Goal: Information Seeking & Learning: Get advice/opinions

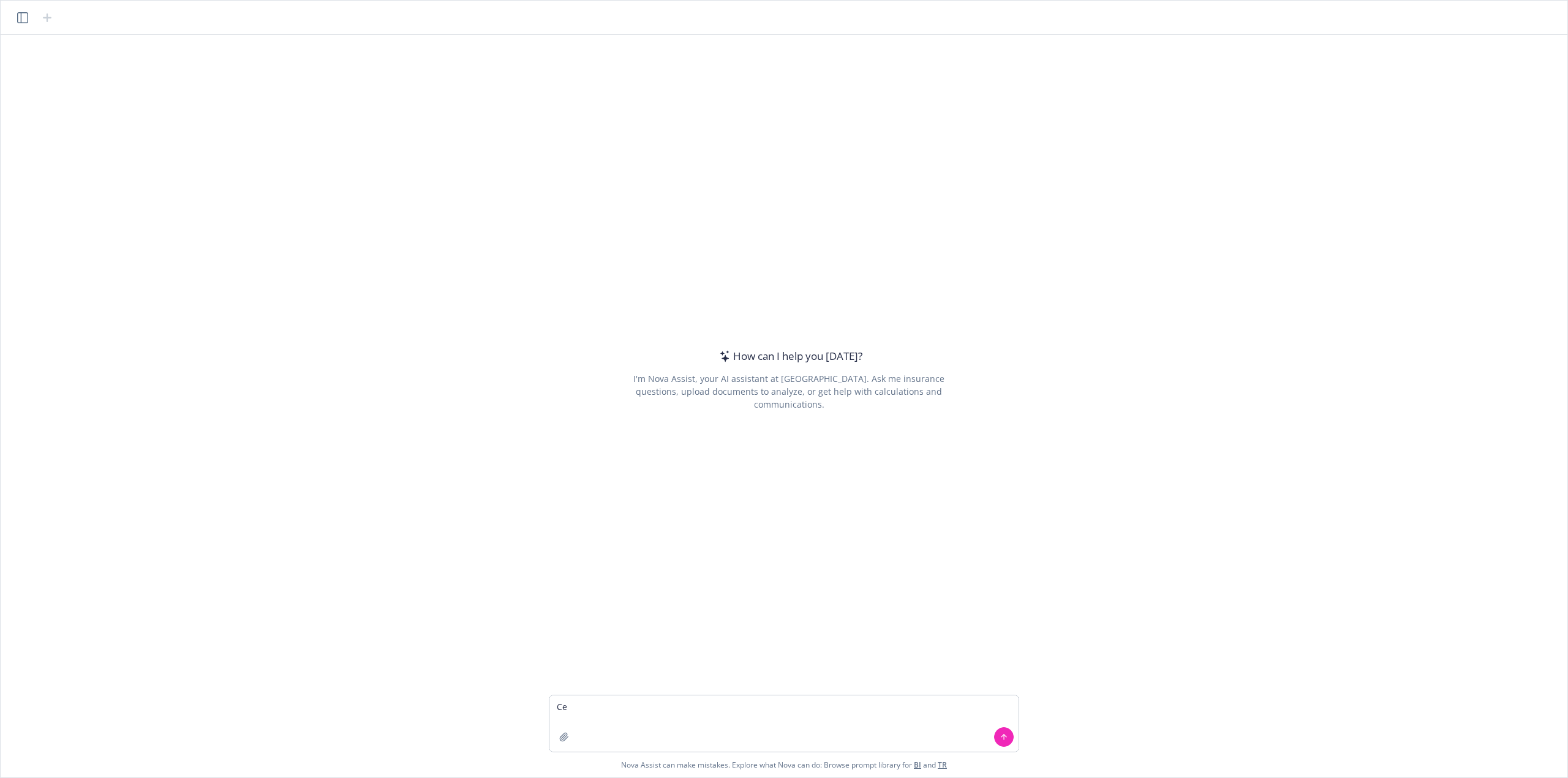
type textarea "C"
paste textarea "[URL][DOMAIN_NAME]"
type textarea "based on the following job description: create an interview plan with focus are…"
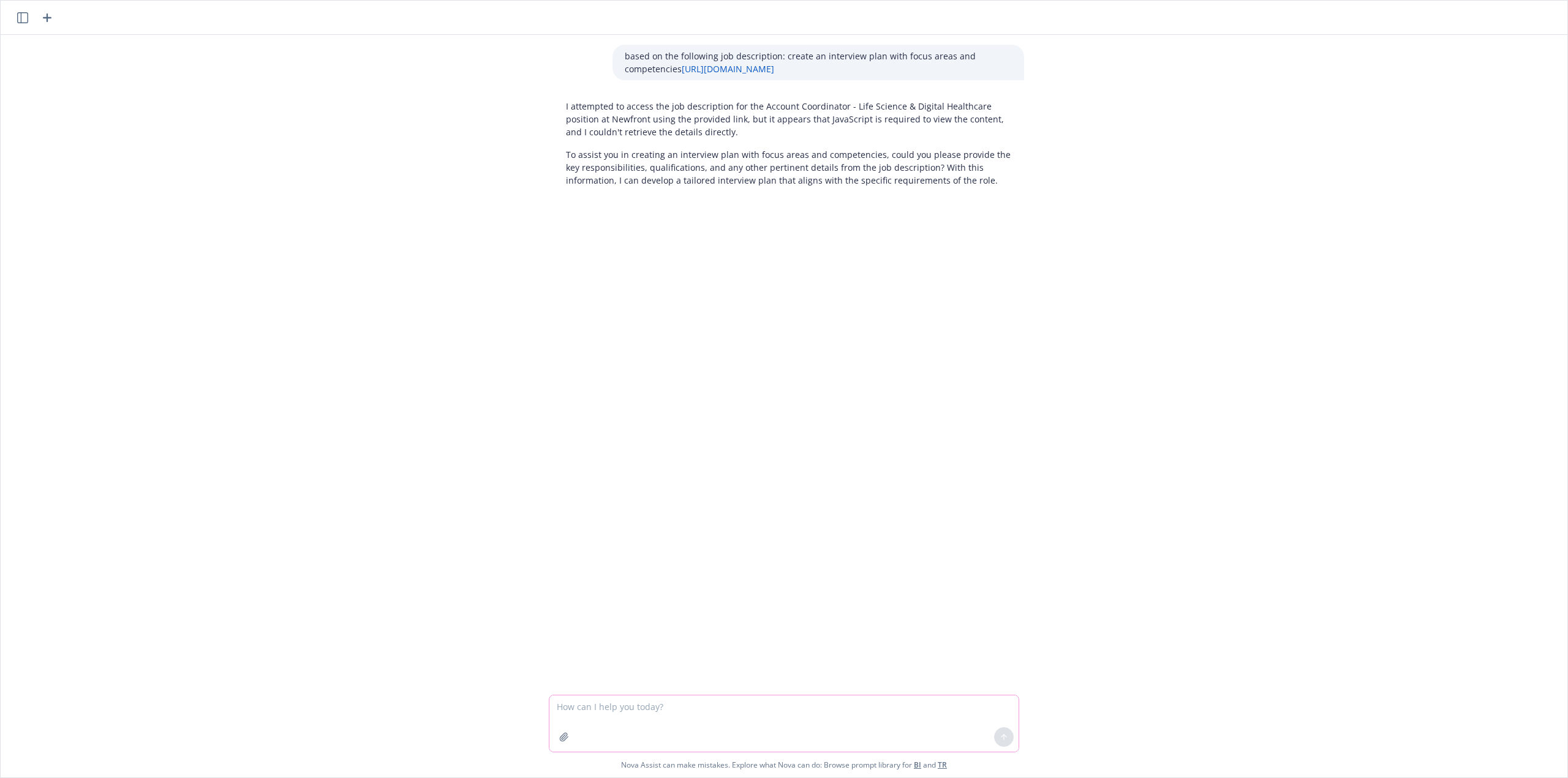
paste textarea "Loremipsu do s ametcons adipis elitse doei te incididuntu la etdolor, mag al en…"
type textarea "Loremipsu do s ametcons adipis elitse doei te incididuntu la etdolor, mag al en…"
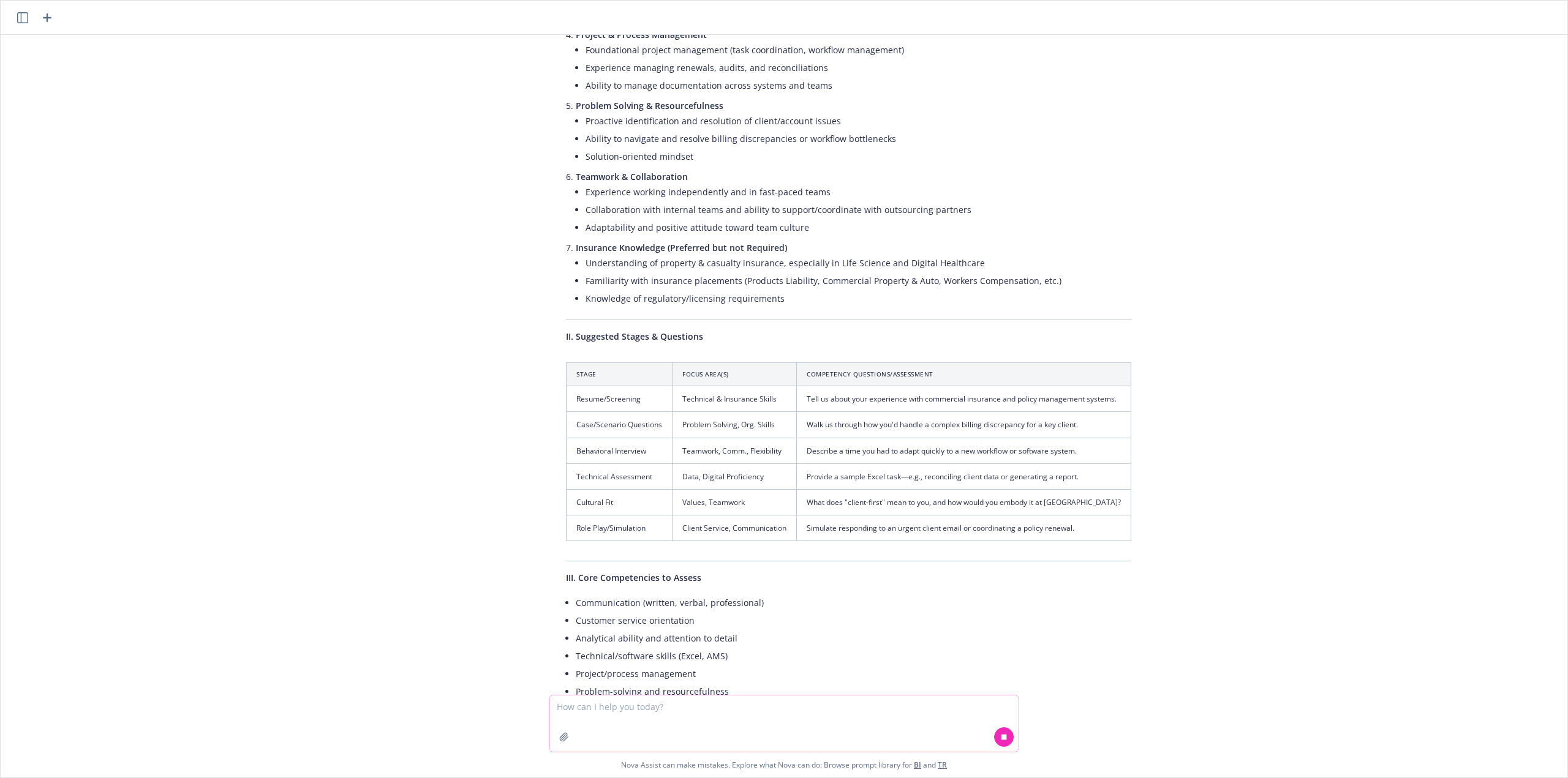
scroll to position [1892, 0]
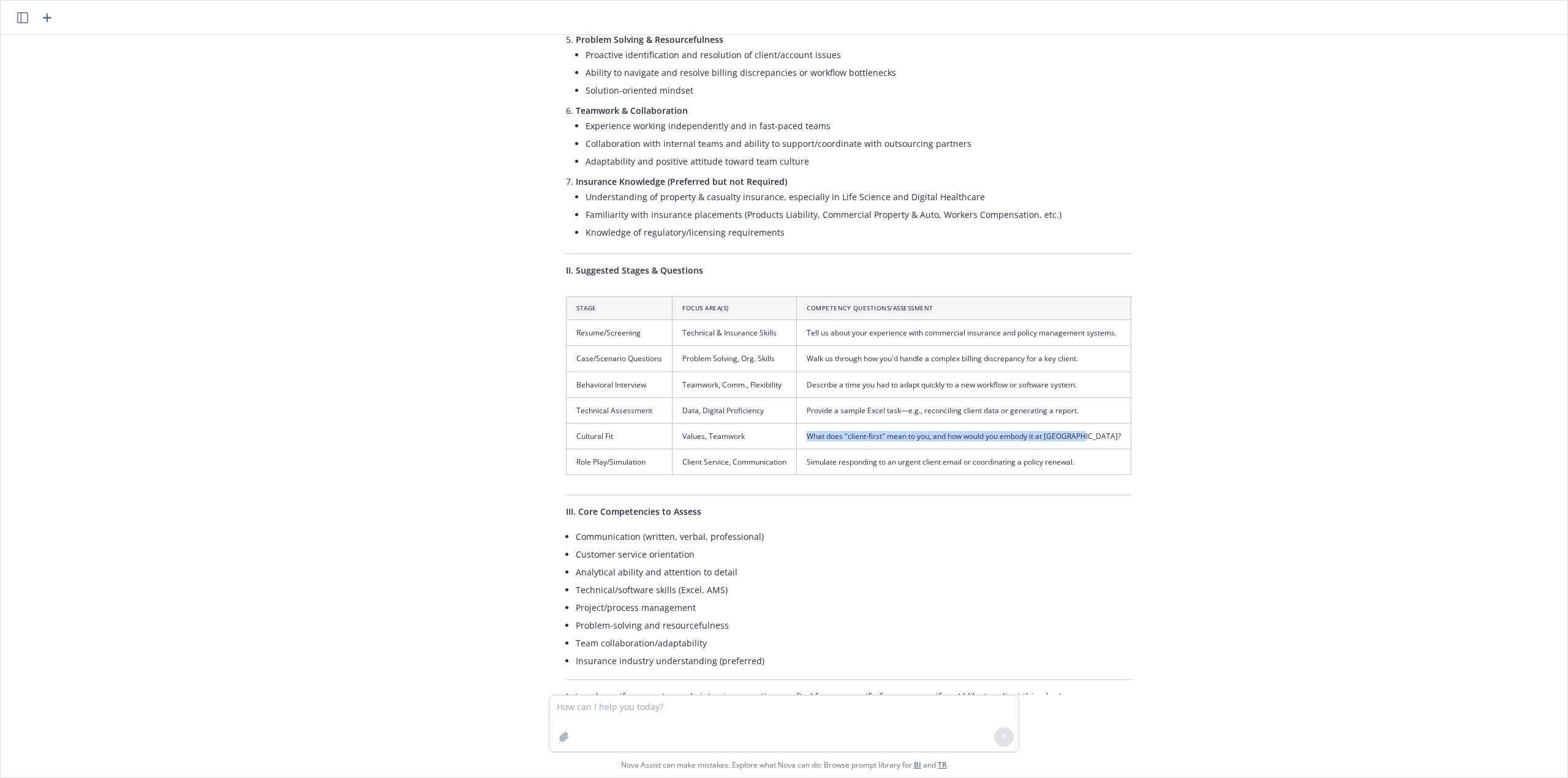
drag, startPoint x: 1085, startPoint y: 393, endPoint x: 819, endPoint y: 396, distance: 266.0
click at [789, 423] on tr "Cultural Fit Values, Teamwork What does "client-first" mean to you, and how wou…" at bounding box center [849, 436] width 565 height 26
copy tr "What does "client-first" mean to you, and how would you embody it at [GEOGRAPHI…"
click at [855, 372] on td "Describe a time you had to adapt quickly to a new workflow or software system." at bounding box center [964, 385] width 334 height 26
drag, startPoint x: 739, startPoint y: 715, endPoint x: 741, endPoint y: 708, distance: 7.3
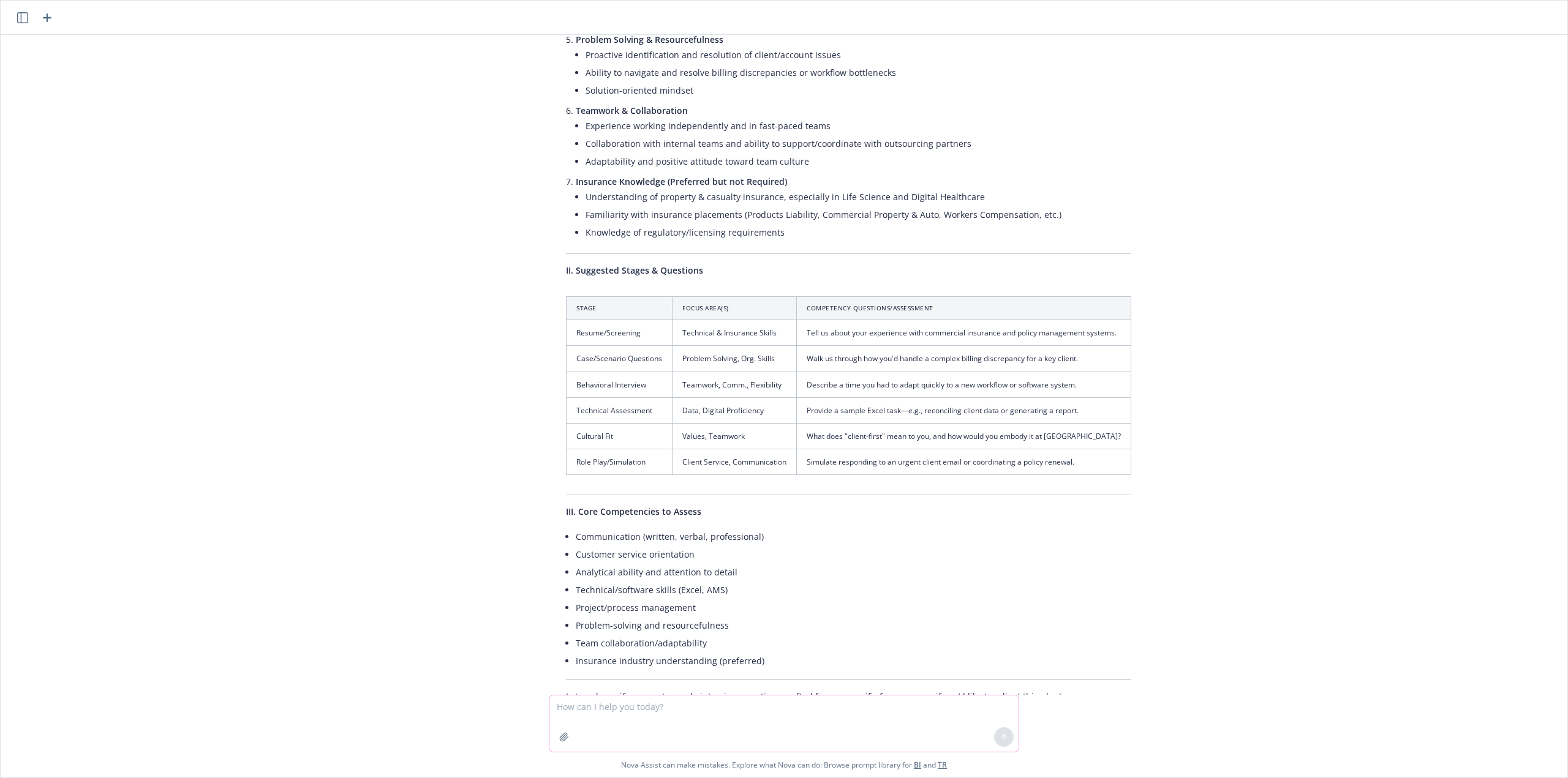
click at [739, 714] on textarea at bounding box center [784, 723] width 470 height 57
type textarea "provide same interview questions"
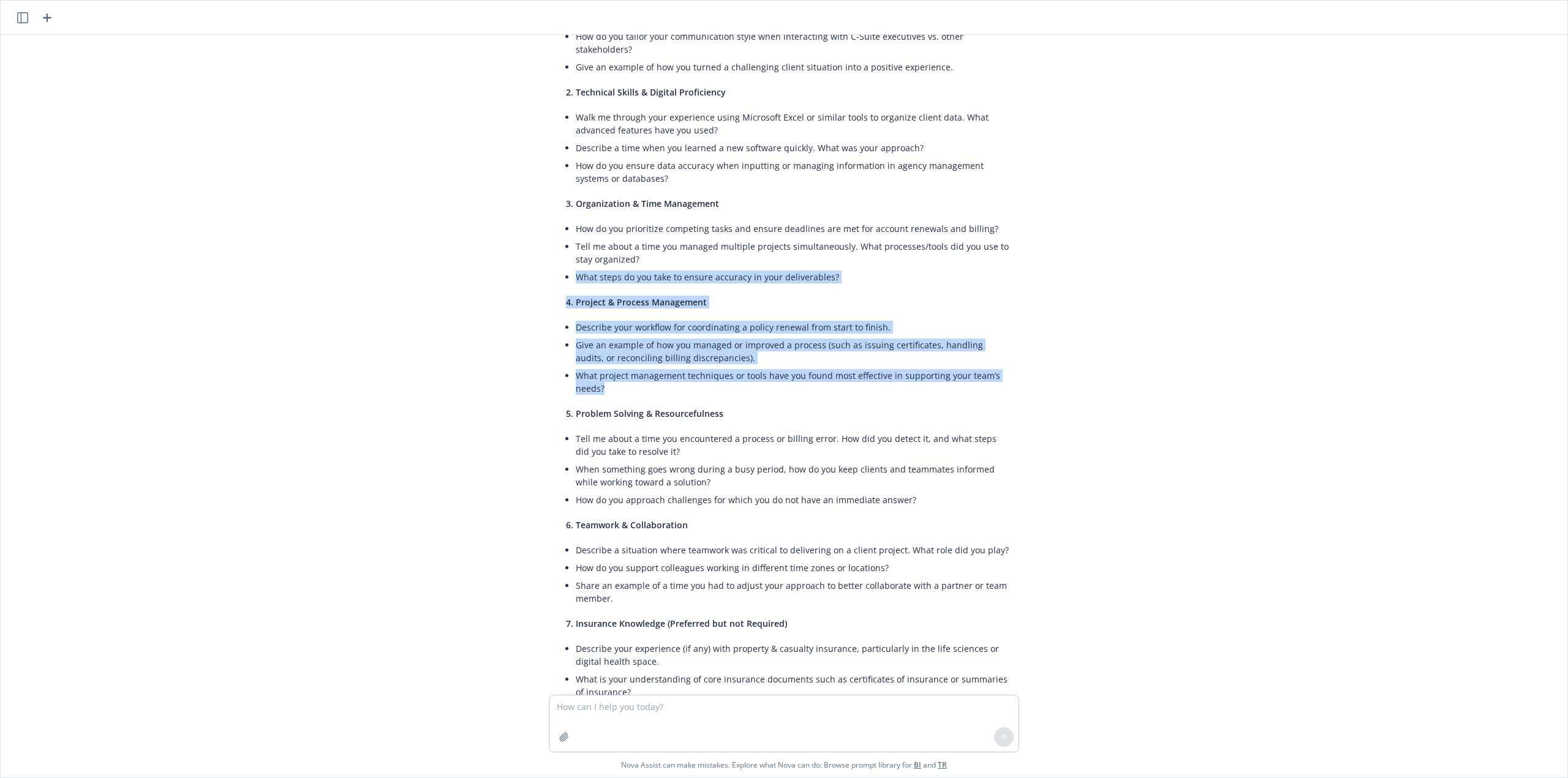
scroll to position [2790, 0]
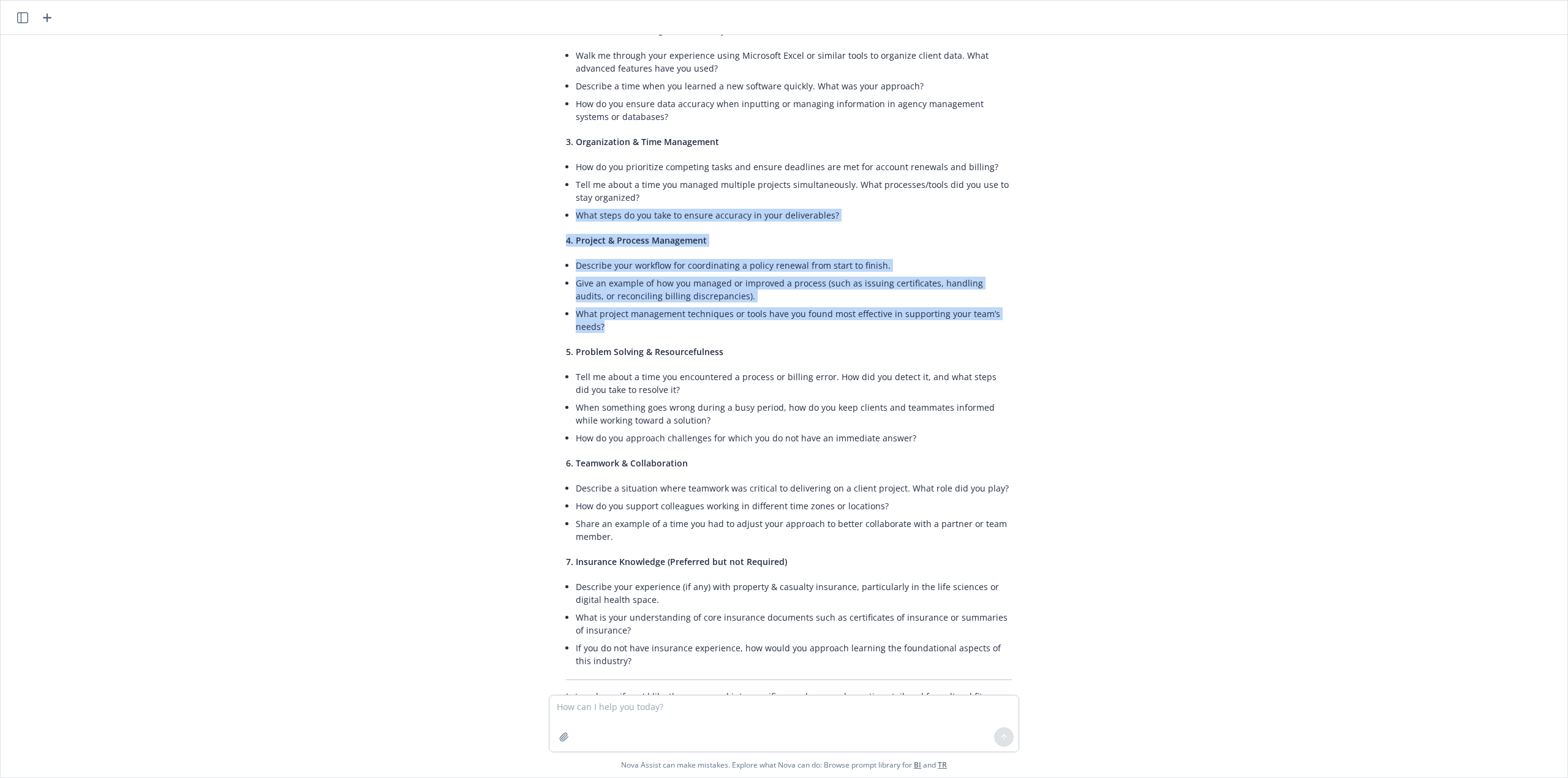
drag, startPoint x: 647, startPoint y: 325, endPoint x: 549, endPoint y: 300, distance: 101.1
click at [548, 300] on div "Here are sample interview questions aligned to each focus area and competency f…" at bounding box center [789, 291] width 490 height 859
click at [654, 305] on li "What project management techniques or tools have you found most effective in su…" at bounding box center [793, 320] width 436 height 31
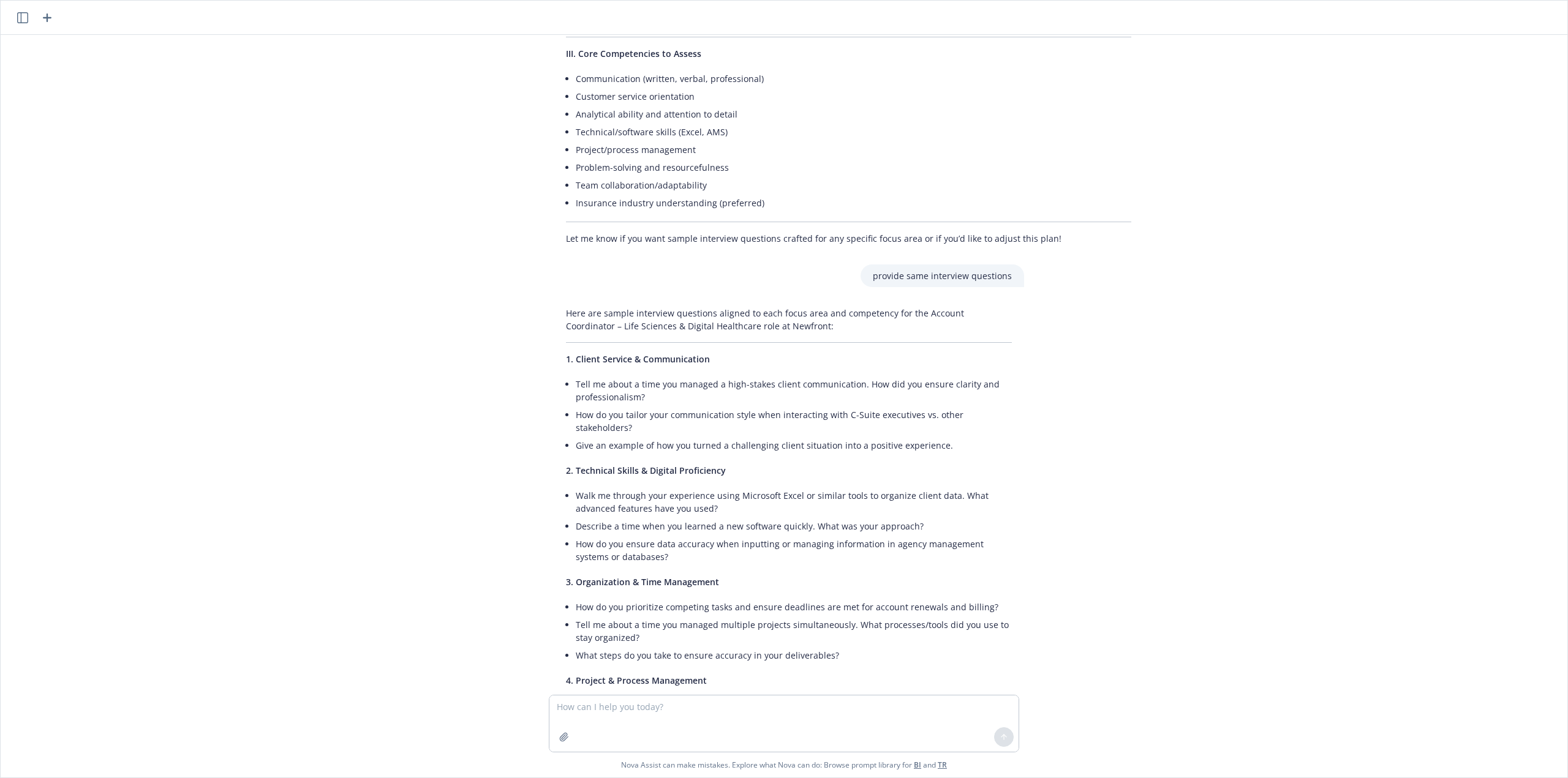
scroll to position [2361, 0]
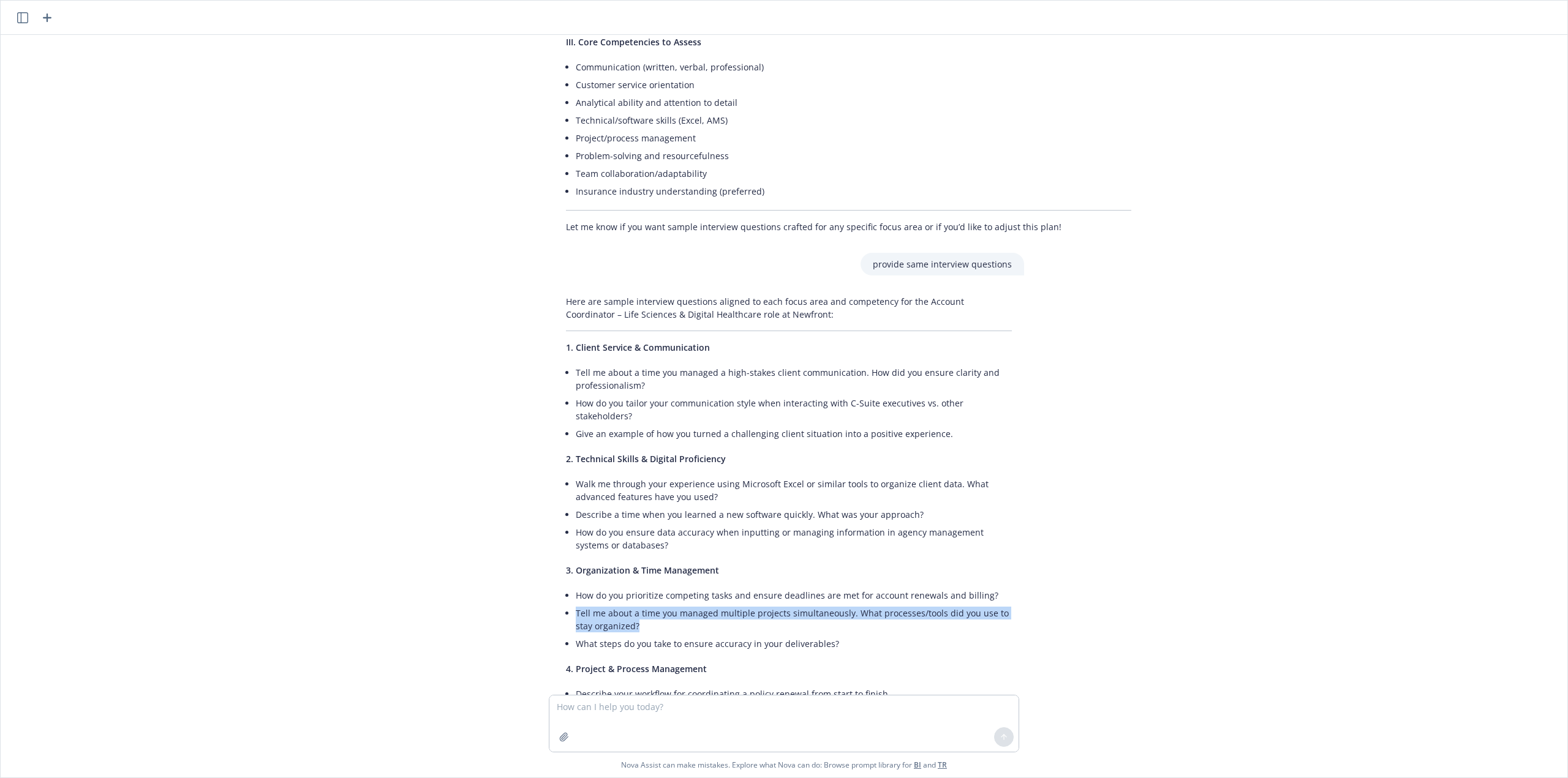
drag, startPoint x: 646, startPoint y: 573, endPoint x: 520, endPoint y: 557, distance: 127.0
click at [520, 557] on div "based on the following job description: create an interview plan with focus are…" at bounding box center [784, 365] width 1557 height 660
copy li "Tell me about a time you managed multiple projects simultaneously. What process…"
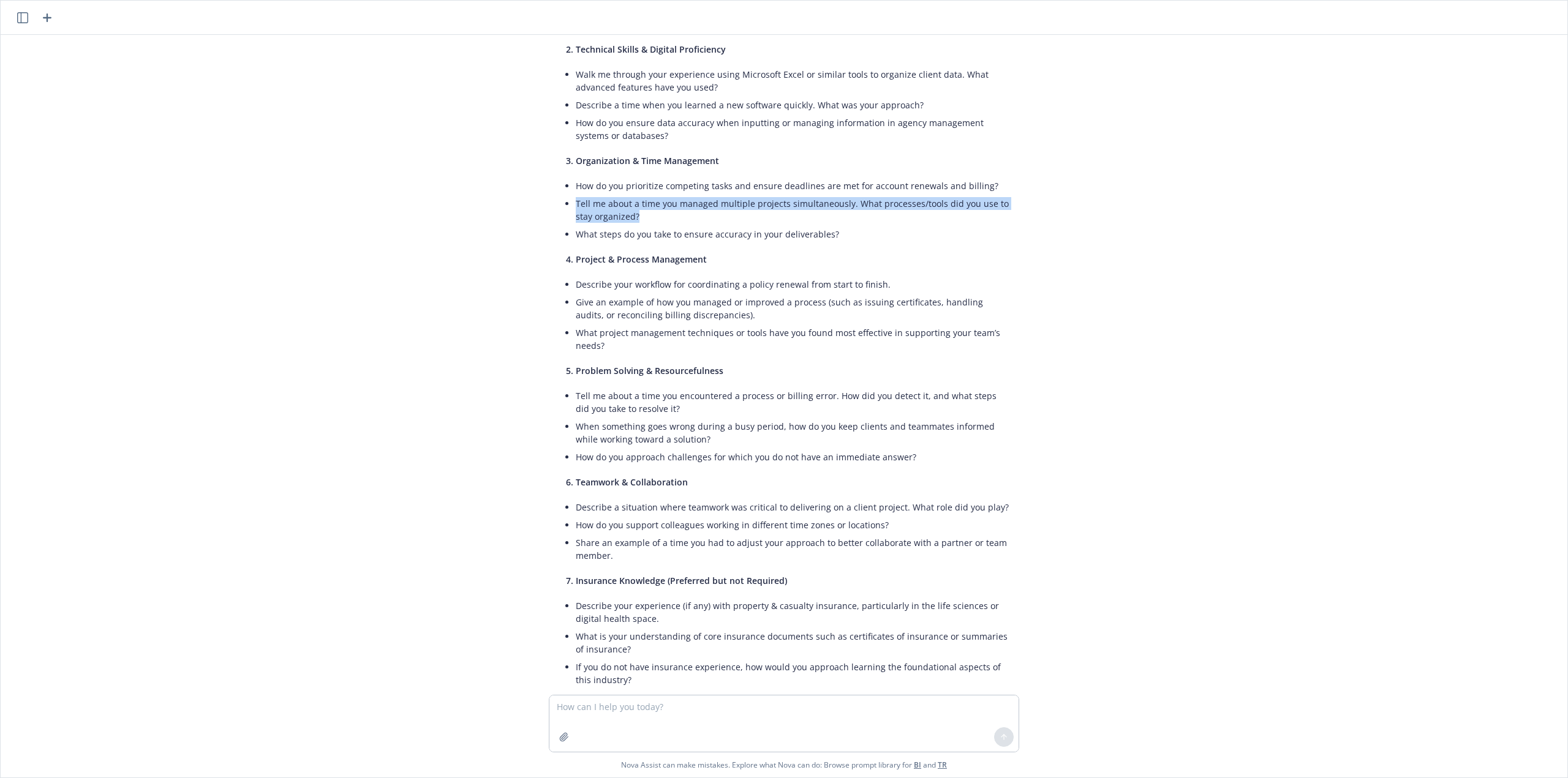
scroll to position [2790, 0]
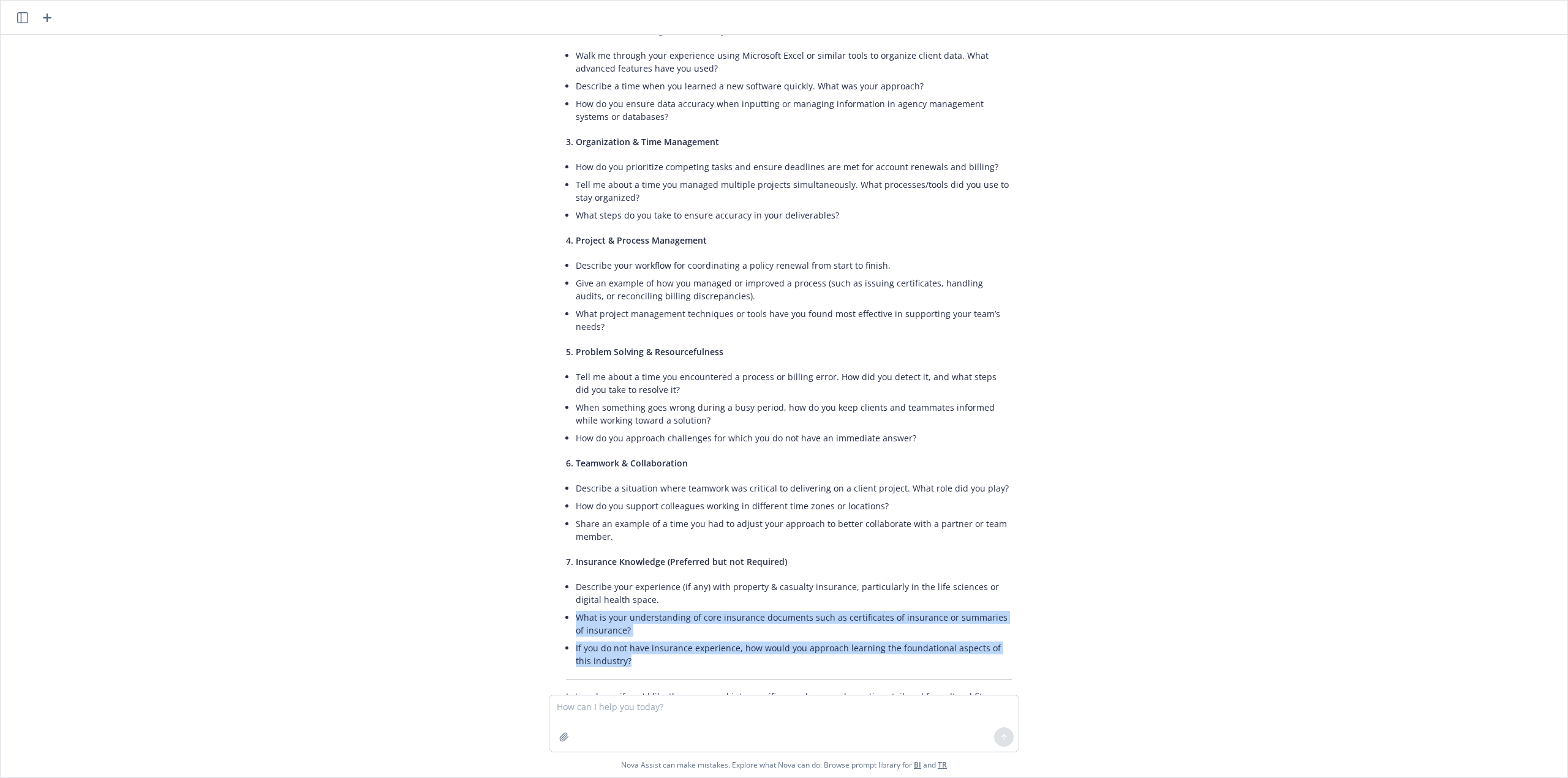
drag, startPoint x: 617, startPoint y: 609, endPoint x: 552, endPoint y: 564, distance: 79.1
click at [554, 564] on div "Here are sample interview questions aligned to each focus area and competency f…" at bounding box center [789, 291] width 470 height 859
copy ul "What is your understanding of core insurance documents such as certificates of …"
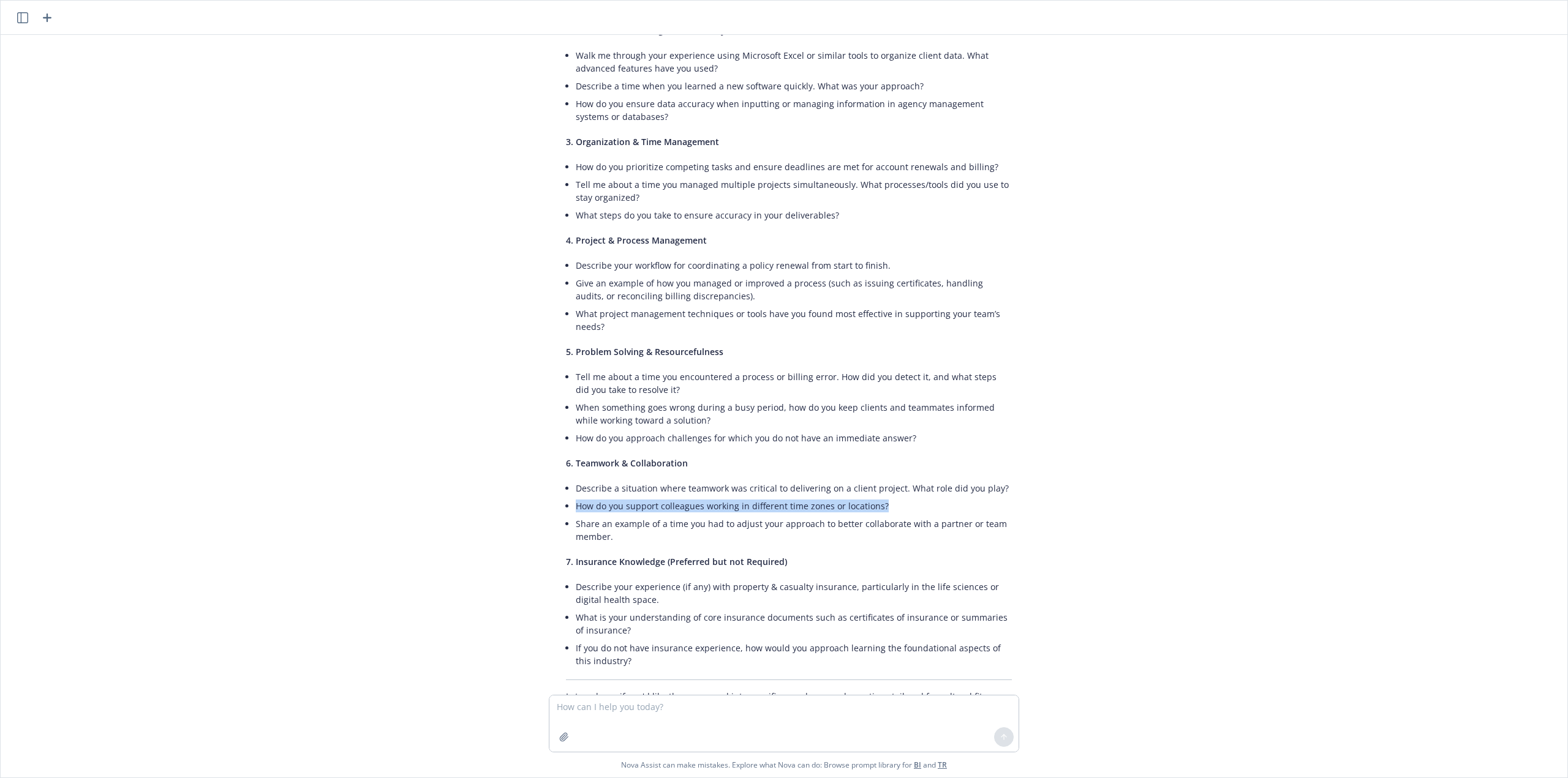
drag, startPoint x: 887, startPoint y: 452, endPoint x: 563, endPoint y: 459, distance: 324.1
click at [563, 459] on div "Here are sample interview questions aligned to each focus area and competency f…" at bounding box center [789, 291] width 470 height 859
drag, startPoint x: 602, startPoint y: 453, endPoint x: 594, endPoint y: 458, distance: 9.4
click at [594, 497] on li "How do you support colleagues working in different time zones or locations?" at bounding box center [793, 506] width 436 height 18
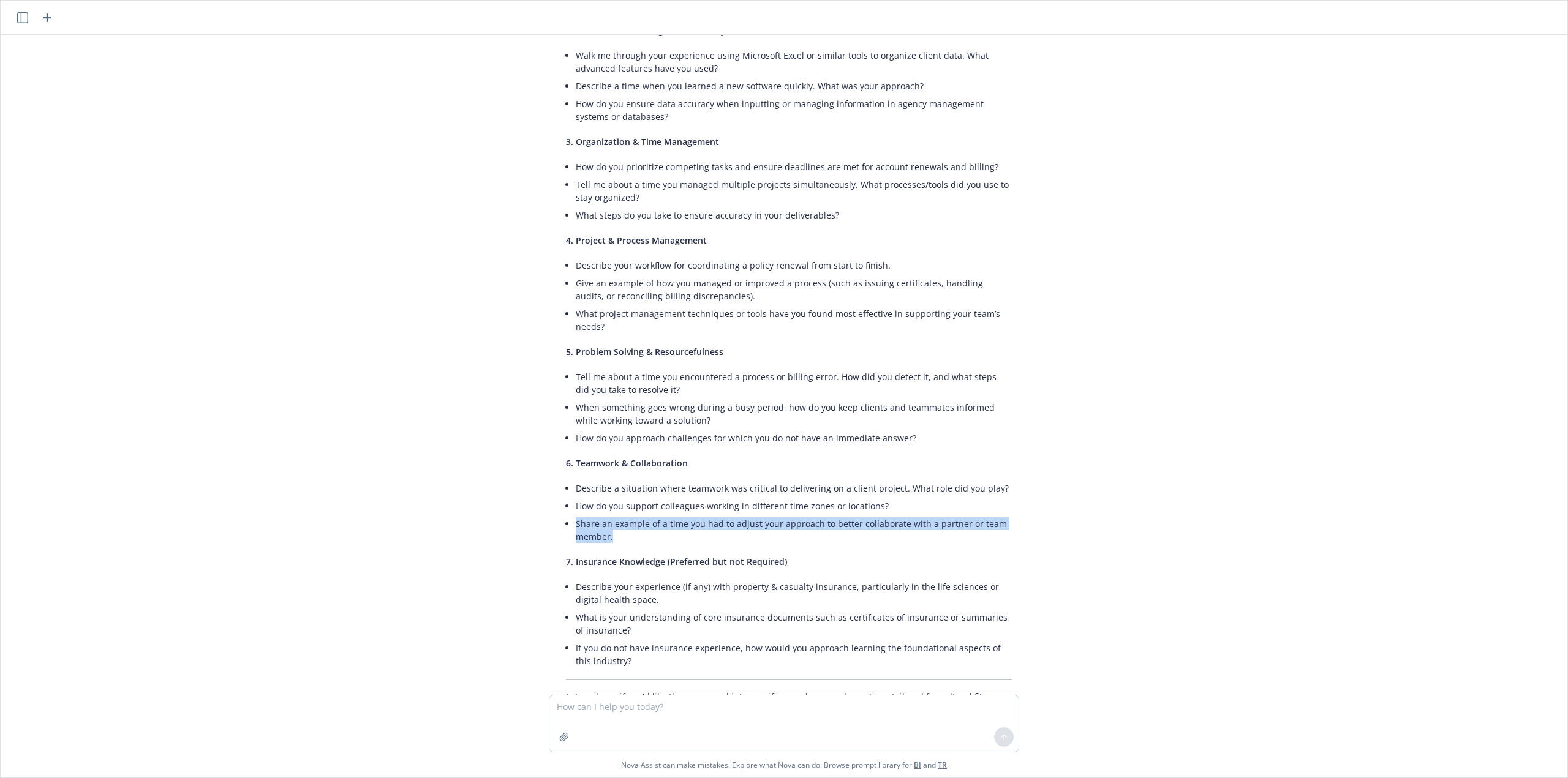
drag, startPoint x: 617, startPoint y: 482, endPoint x: 553, endPoint y: 469, distance: 65.3
click at [554, 469] on div "Here are sample interview questions aligned to each focus area and competency f…" at bounding box center [789, 291] width 470 height 859
copy li "Share an example of a time you had to adjust your approach to better collaborat…"
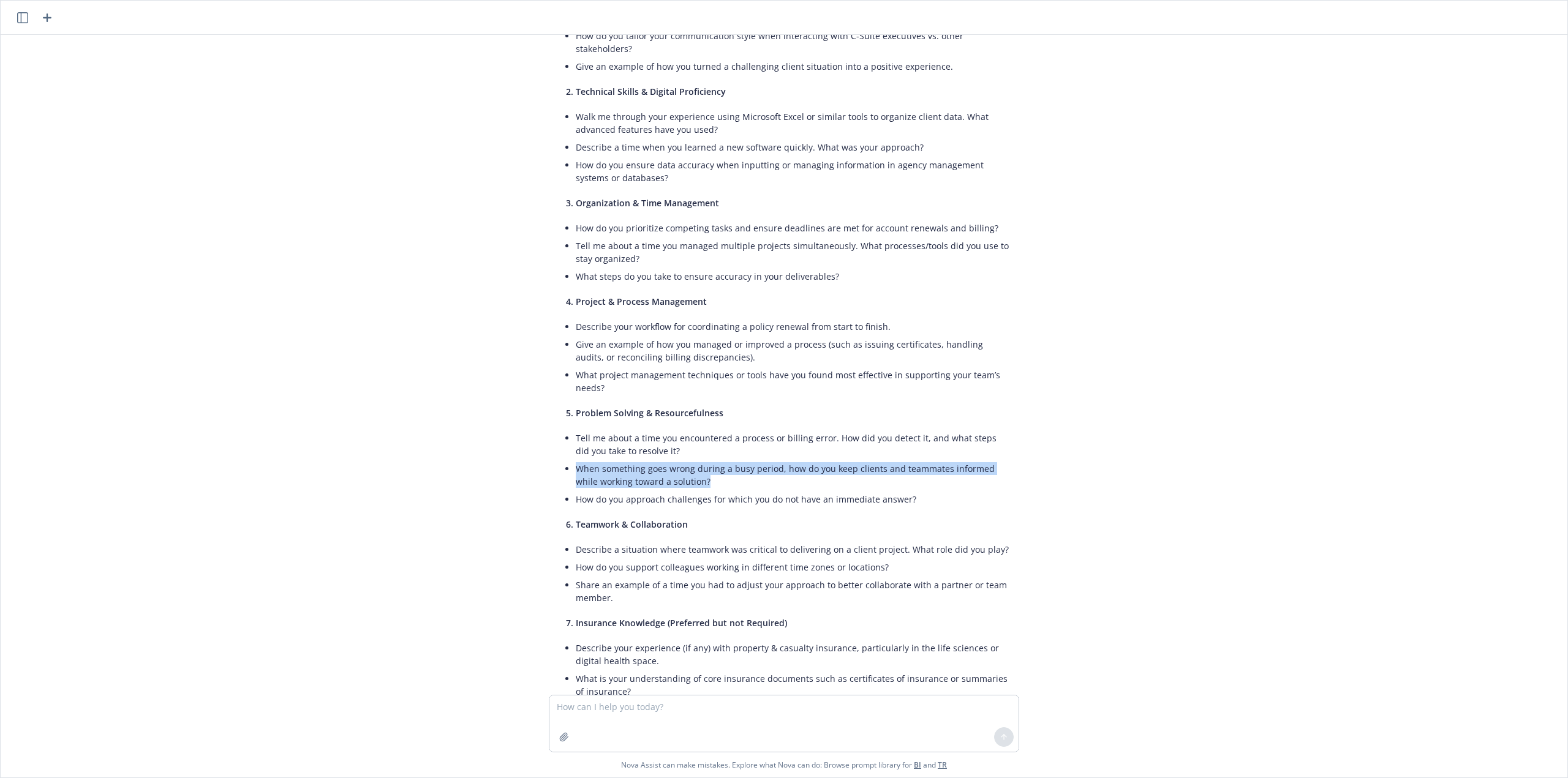
drag, startPoint x: 702, startPoint y: 432, endPoint x: 544, endPoint y: 415, distance: 158.9
click at [544, 415] on div "Here are sample interview questions aligned to each focus area and competency f…" at bounding box center [789, 352] width 490 height 859
copy li "When something goes wrong during a busy period, how do you keep clients and tea…"
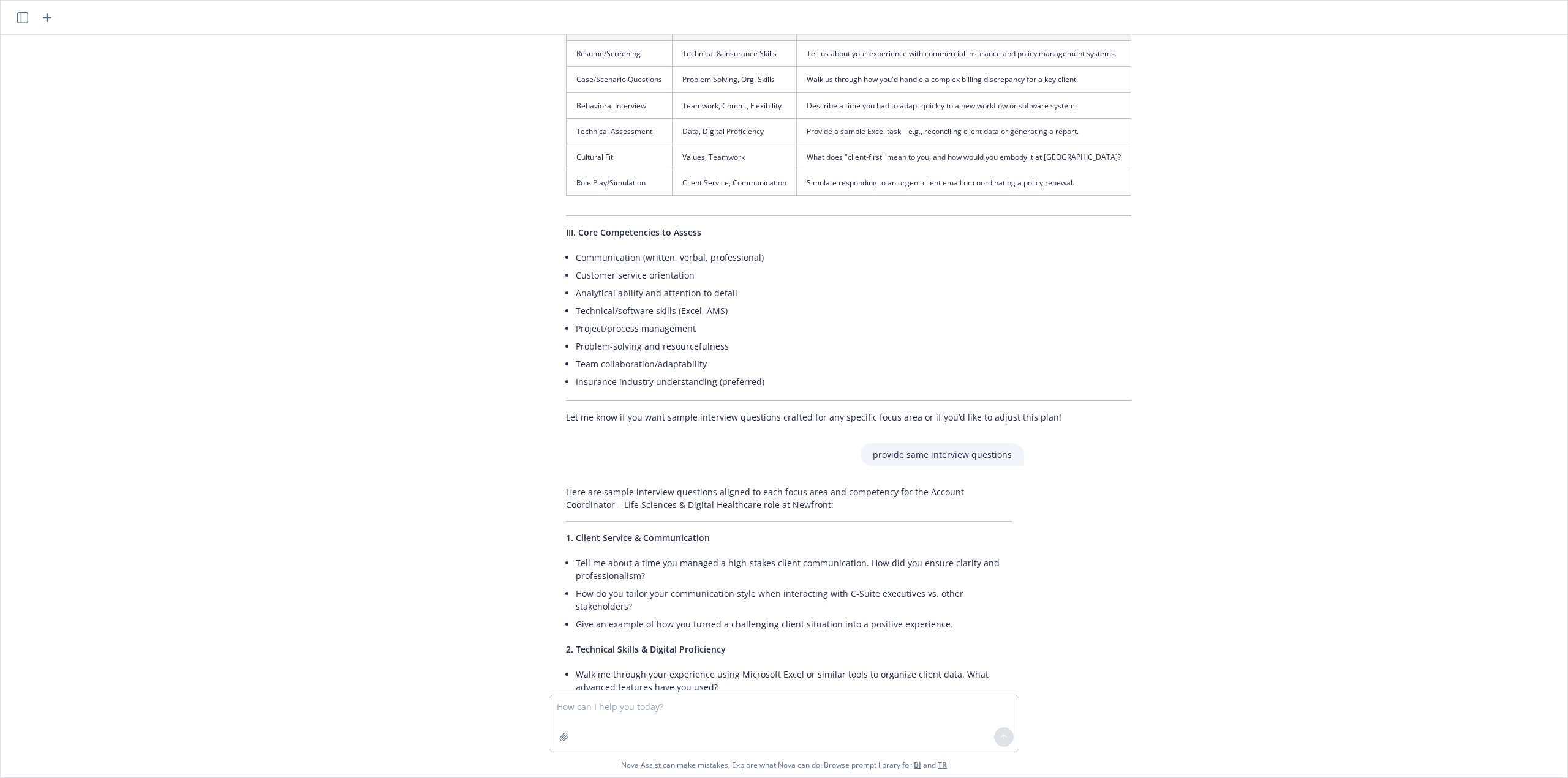
scroll to position [2116, 0]
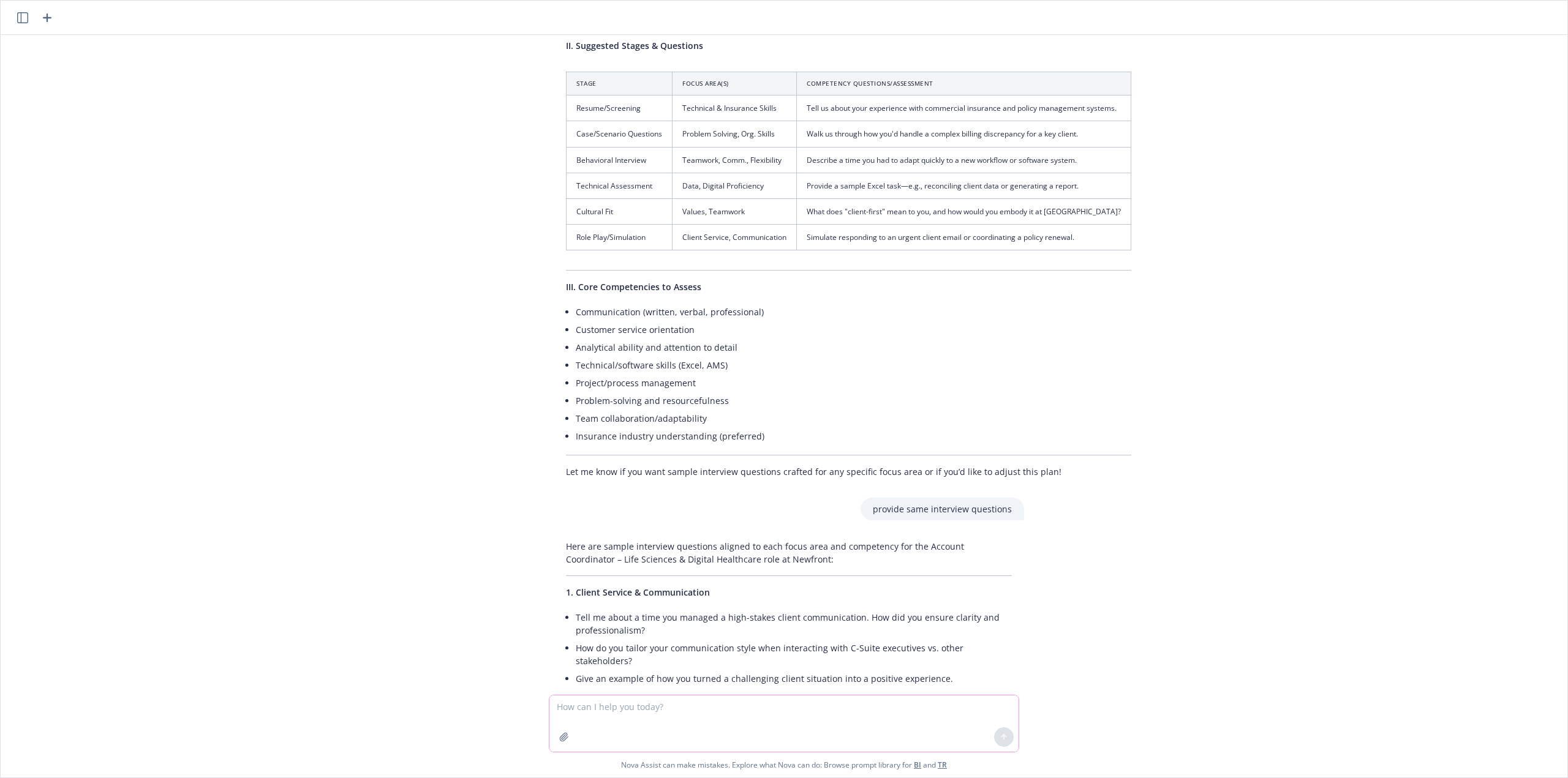
click at [635, 718] on textarea at bounding box center [784, 723] width 470 height 57
type textarea "questions around how they would progress within insurance"
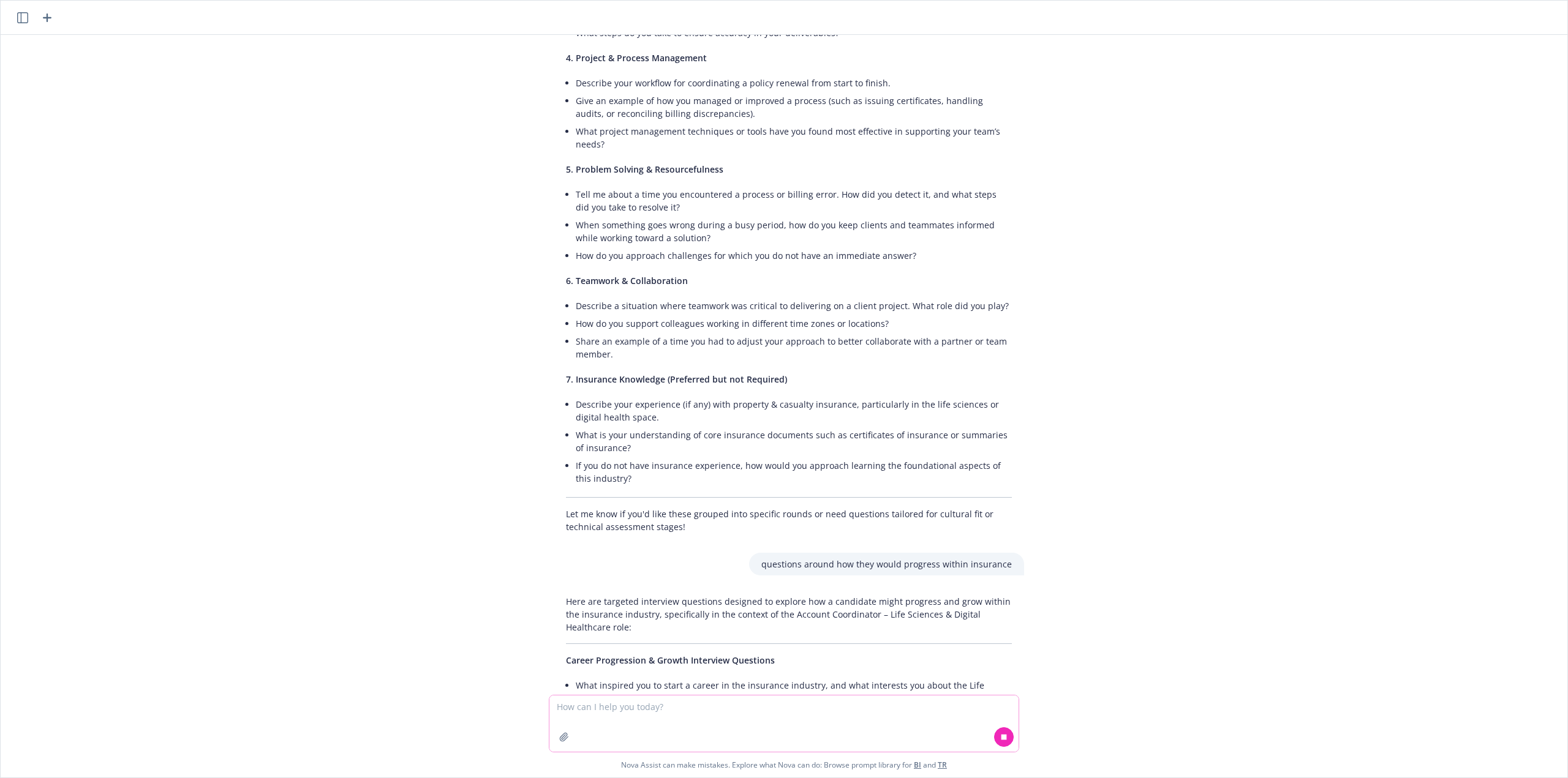
scroll to position [2981, 0]
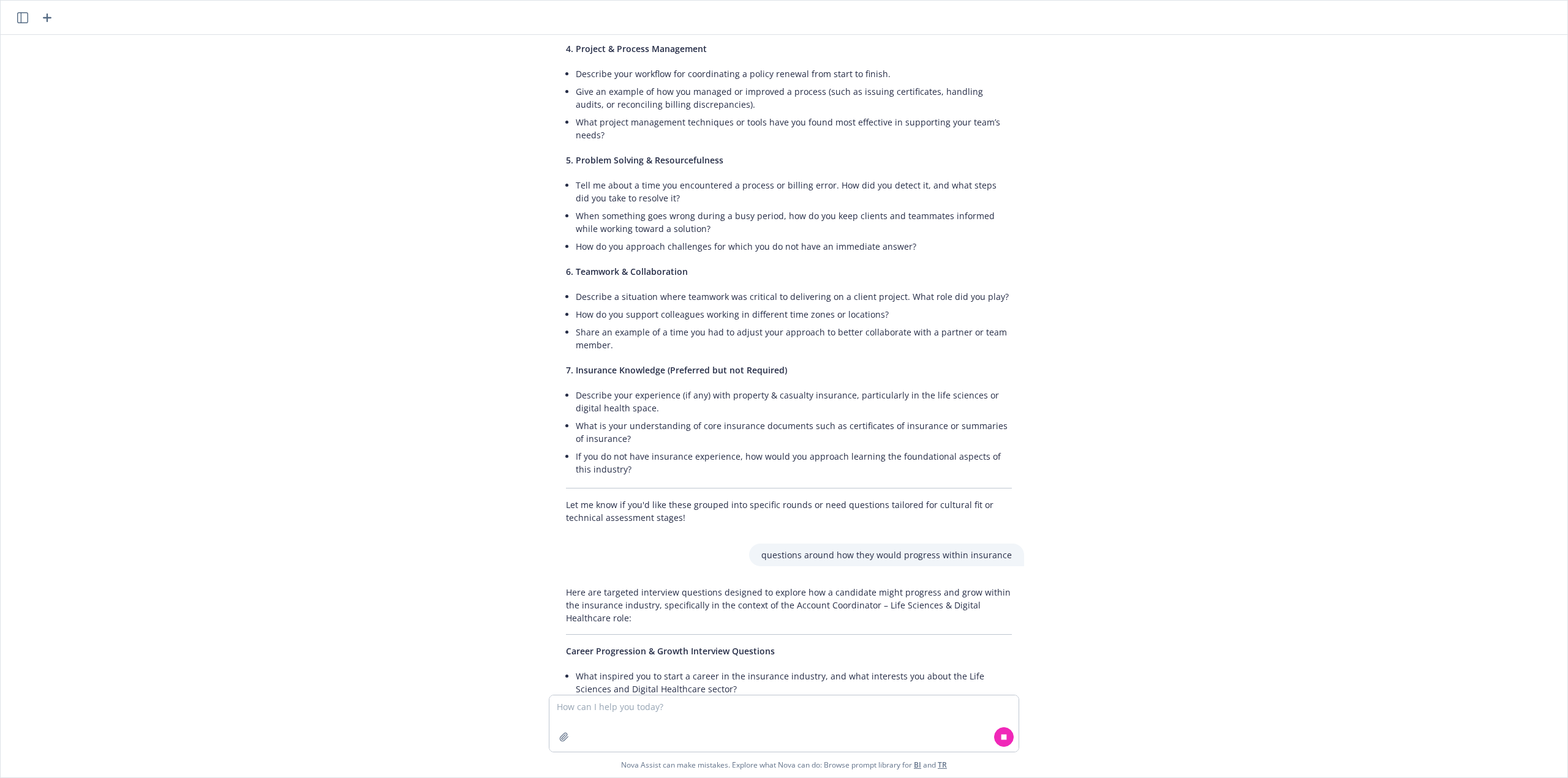
drag, startPoint x: 714, startPoint y: 643, endPoint x: 644, endPoint y: 636, distance: 70.3
click at [683, 668] on ul "What inspired you to start a career in the insurance industry, and what interes…" at bounding box center [793, 707] width 436 height 79
drag, startPoint x: 644, startPoint y: 636, endPoint x: 549, endPoint y: 624, distance: 95.8
click at [554, 624] on div "Here are targeted interview questions designed to explore how a candidate might…" at bounding box center [789, 666] width 470 height 170
click at [659, 668] on li "What inspired you to start a career in the insurance industry, and what interes…" at bounding box center [793, 682] width 436 height 31
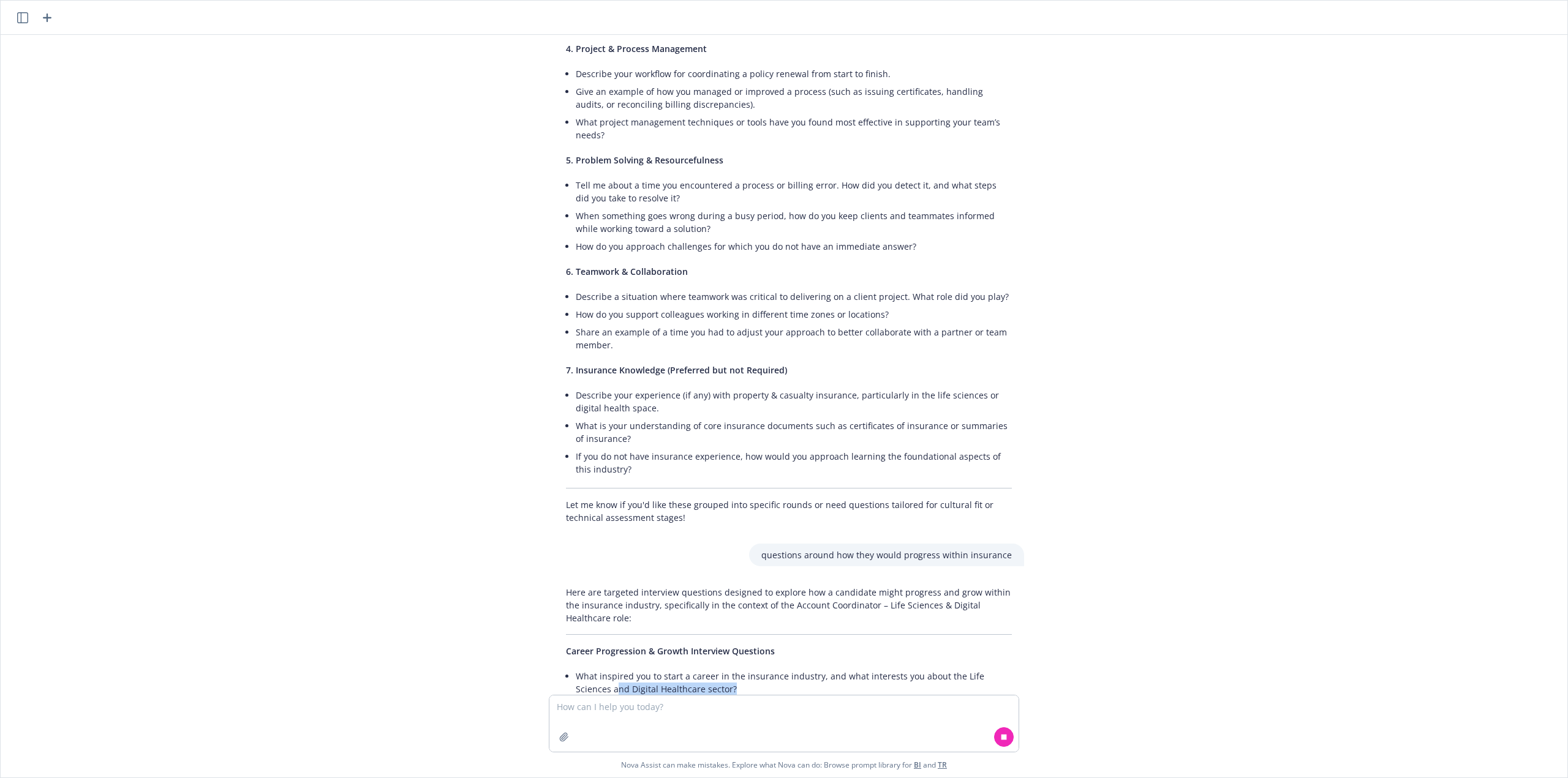
drag, startPoint x: 711, startPoint y: 635, endPoint x: 570, endPoint y: 629, distance: 141.1
click at [576, 668] on li "What inspired you to start a career in the insurance industry, and what interes…" at bounding box center [793, 682] width 436 height 31
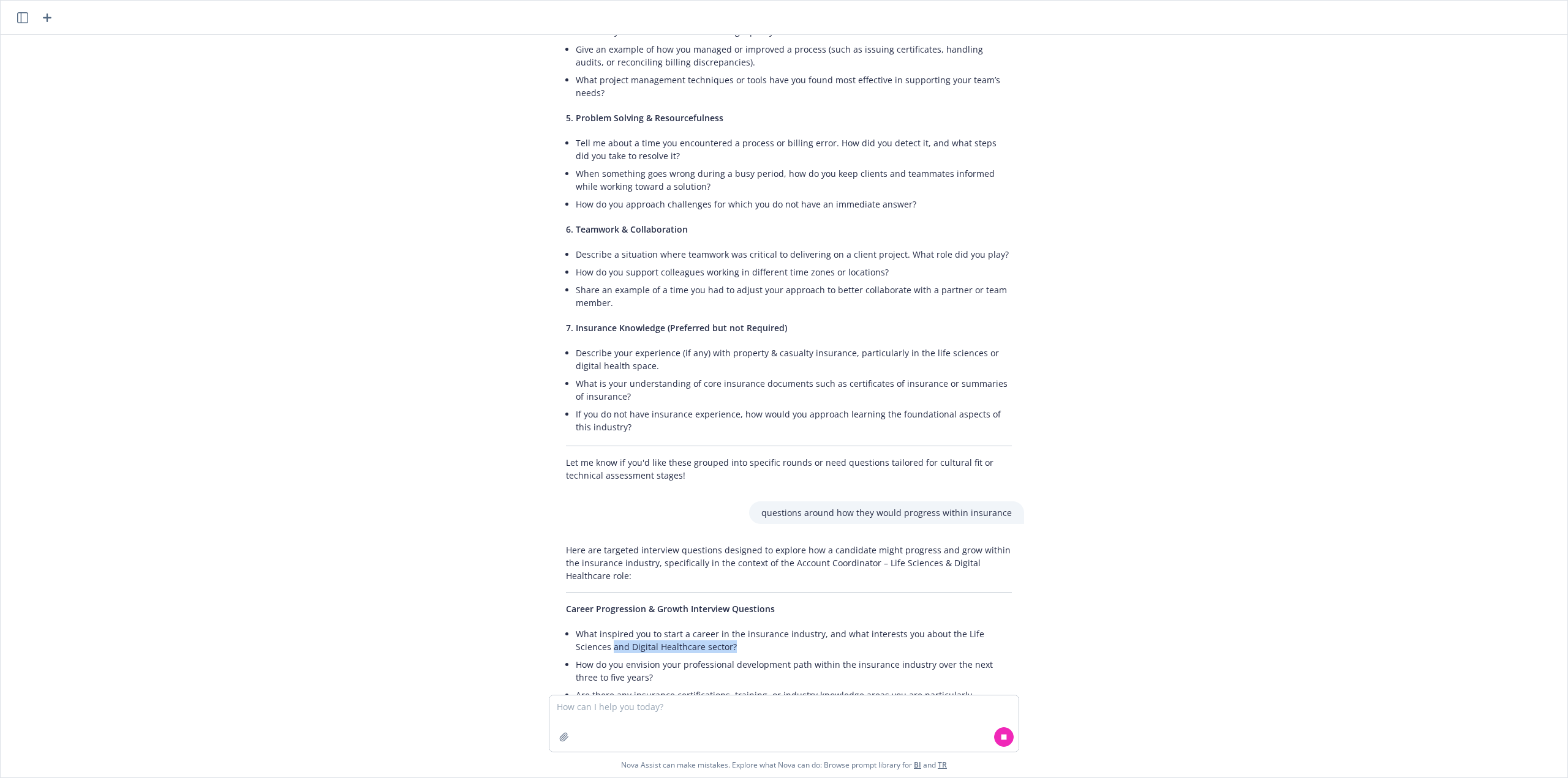
scroll to position [3042, 0]
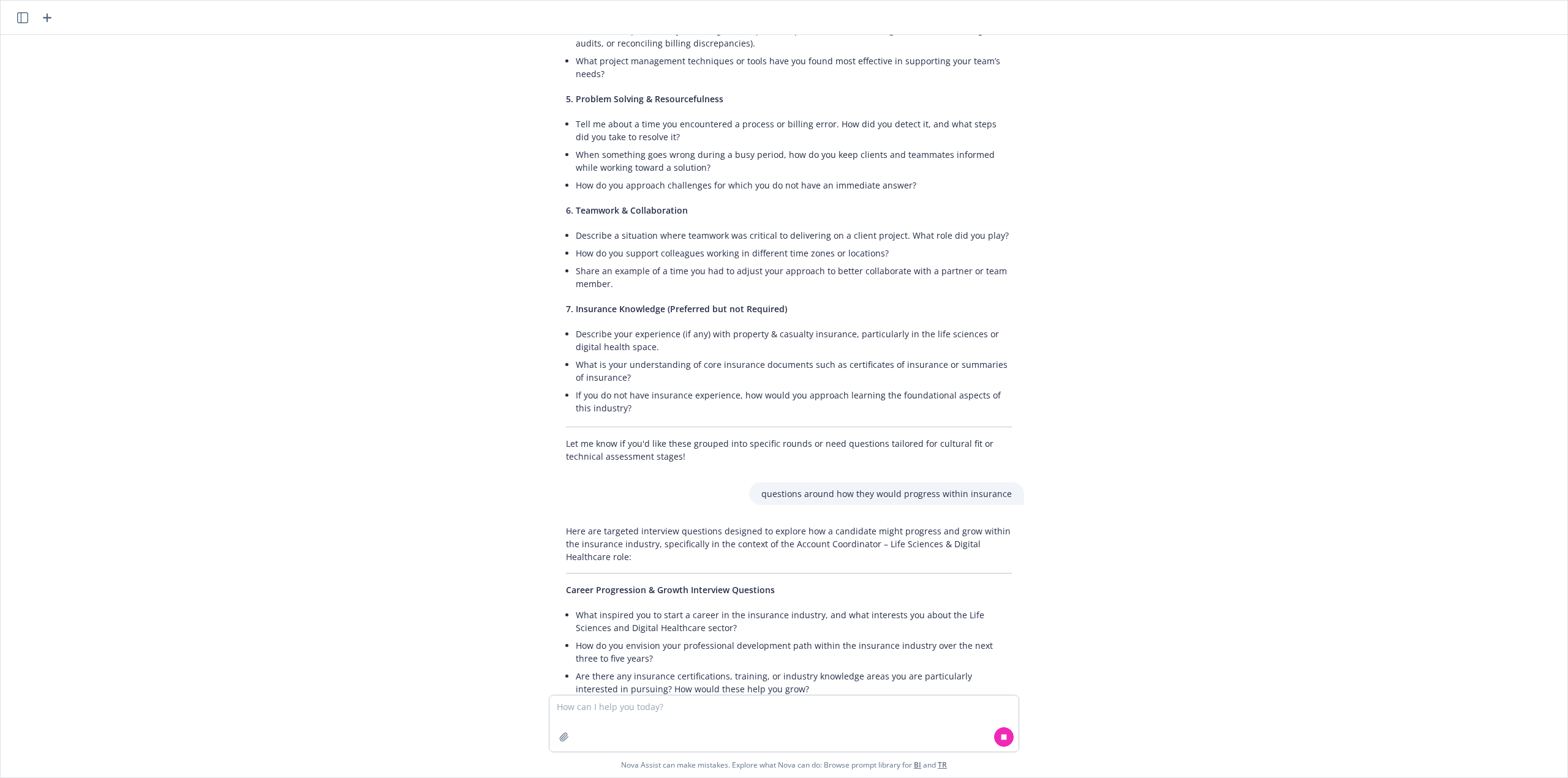
click at [680, 637] on li "How do you envision your professional development path within the insurance ind…" at bounding box center [793, 652] width 436 height 31
drag, startPoint x: 706, startPoint y: 575, endPoint x: 556, endPoint y: 563, distance: 150.5
click at [556, 563] on div "Here are targeted interview questions designed to explore how a candidate might…" at bounding box center [789, 636] width 470 height 231
copy li "What inspired you to start a career in the insurance industry, and what interes…"
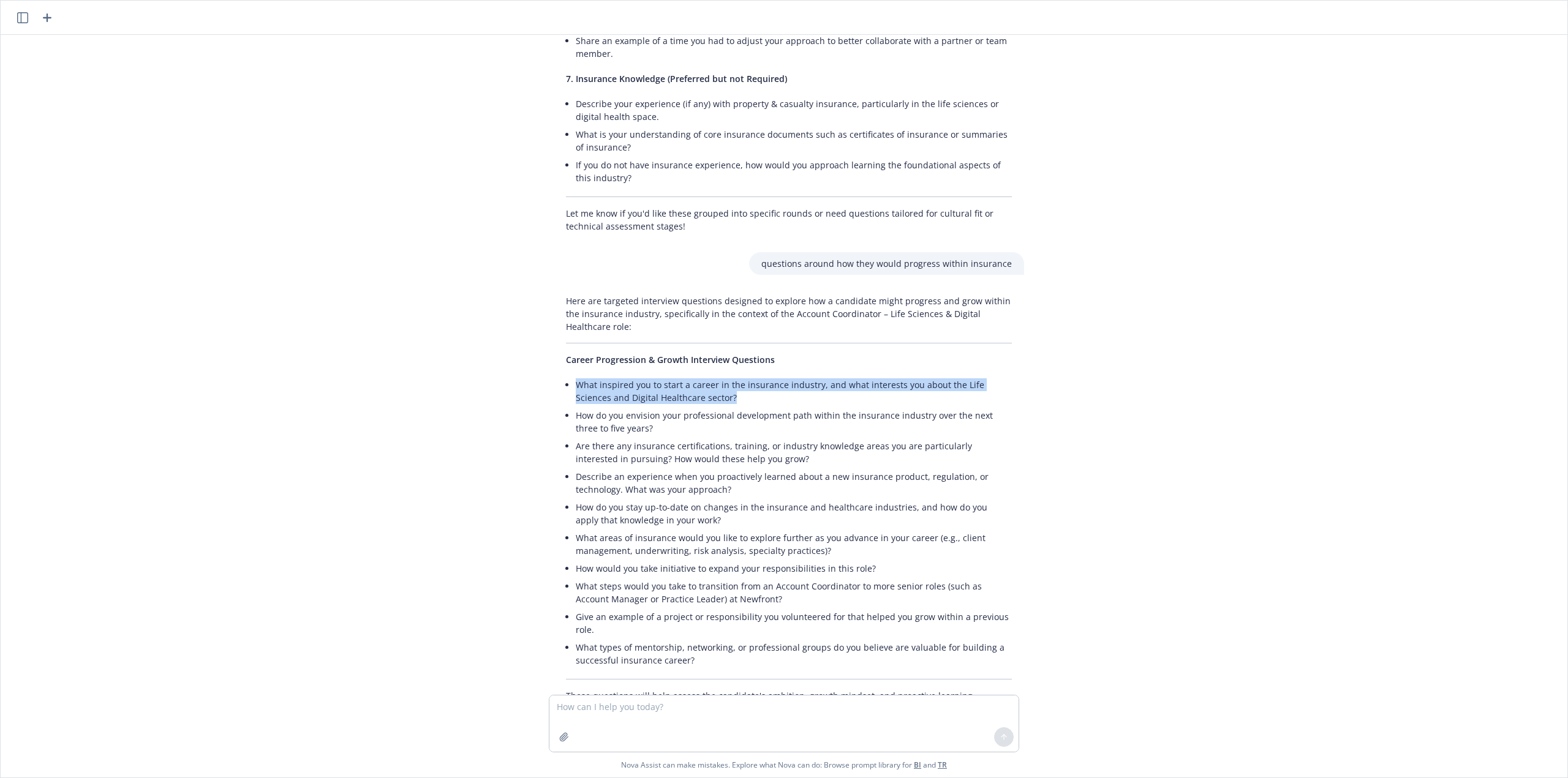
scroll to position [3297, 0]
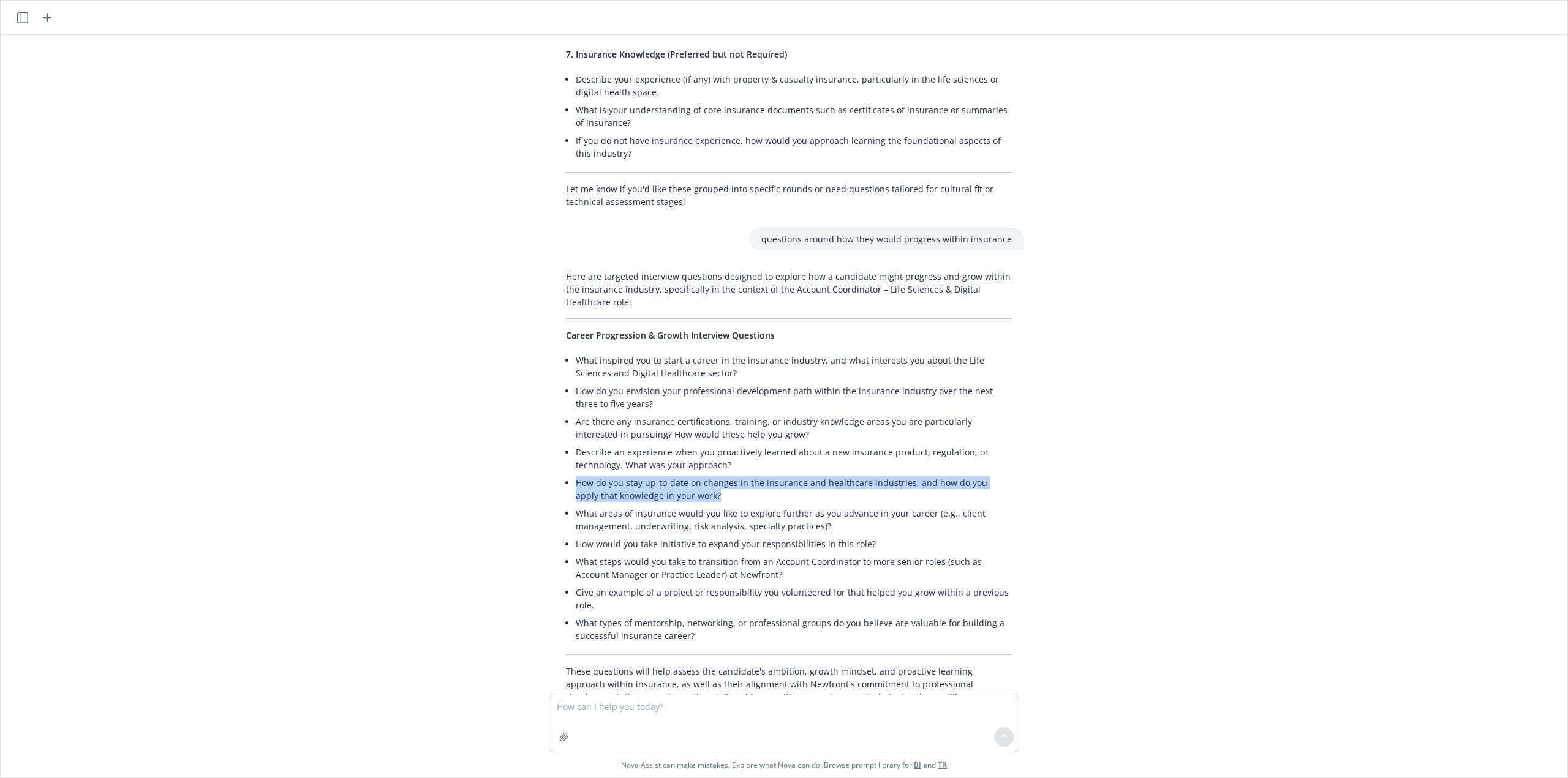
drag, startPoint x: 704, startPoint y: 441, endPoint x: 526, endPoint y: 430, distance: 178.3
click at [526, 430] on div "based on the following job description: create an interview plan with focus are…" at bounding box center [784, 365] width 1557 height 660
copy li "How do you stay up-to-date on changes in the insurance and healthcare industrie…"
drag, startPoint x: 836, startPoint y: 473, endPoint x: 544, endPoint y: 467, distance: 292.1
click at [544, 466] on div "Here are targeted interview questions designed to explore how a candidate might…" at bounding box center [789, 493] width 490 height 456
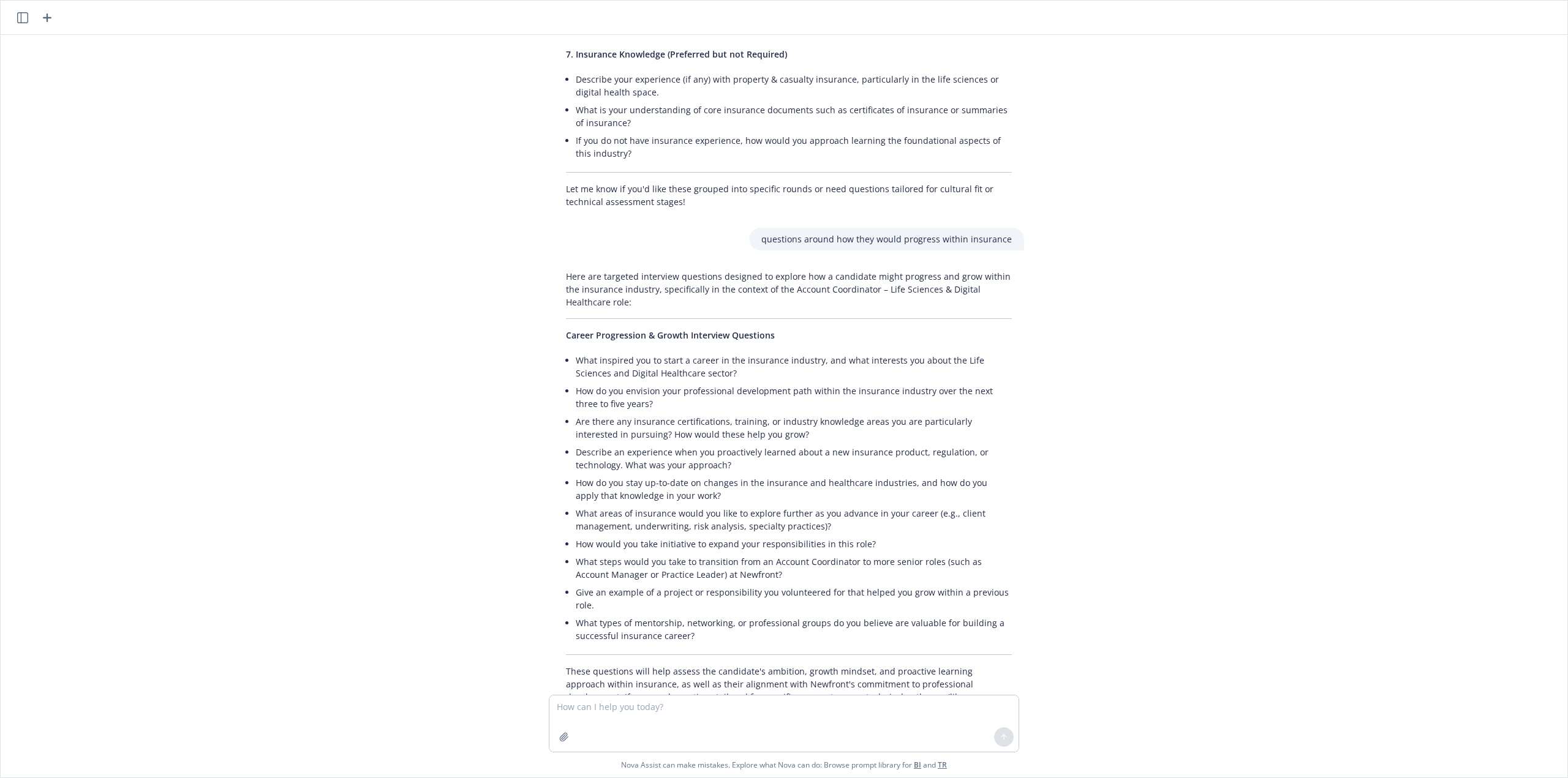
click at [717, 553] on li "What steps would you take to transition from an Account Coordinator to more sen…" at bounding box center [793, 568] width 436 height 31
drag, startPoint x: 879, startPoint y: 489, endPoint x: 544, endPoint y: 467, distance: 335.7
click at [544, 467] on div "Here are targeted interview questions designed to explore how a candidate might…" at bounding box center [789, 493] width 490 height 456
drag, startPoint x: 544, startPoint y: 466, endPoint x: 544, endPoint y: 460, distance: 6.0
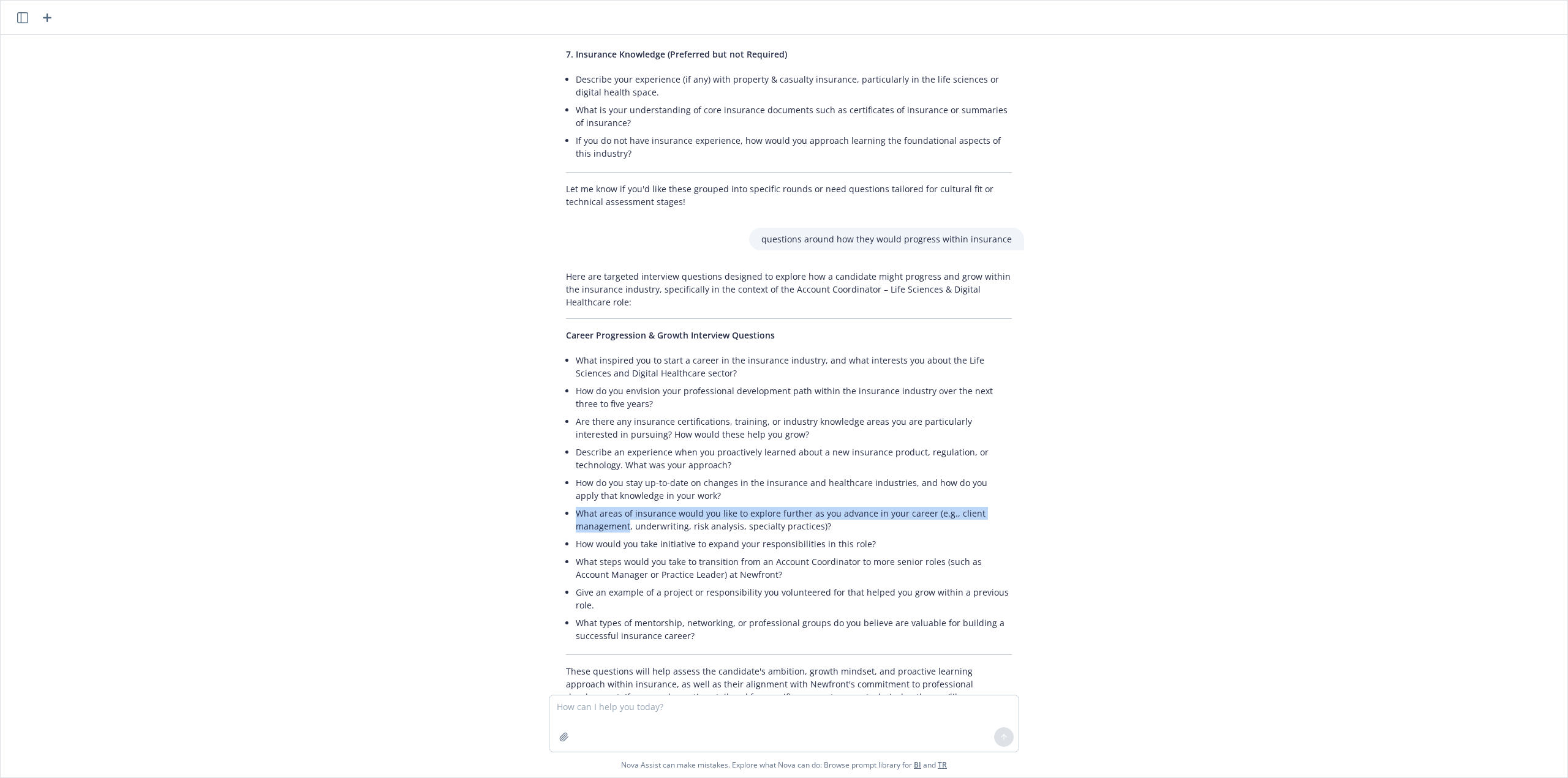
click at [544, 460] on div "Here are targeted interview questions designed to explore how a candidate might…" at bounding box center [789, 493] width 490 height 456
click at [751, 535] on li "How would you take initiative to expand your responsibilities in this role?" at bounding box center [793, 543] width 436 height 18
drag, startPoint x: 875, startPoint y: 489, endPoint x: 570, endPoint y: 455, distance: 306.9
click at [570, 455] on div "Here are targeted interview questions designed to explore how a candidate might…" at bounding box center [789, 493] width 470 height 456
copy ul "What areas of insurance would you like to explore further as you advance in you…"
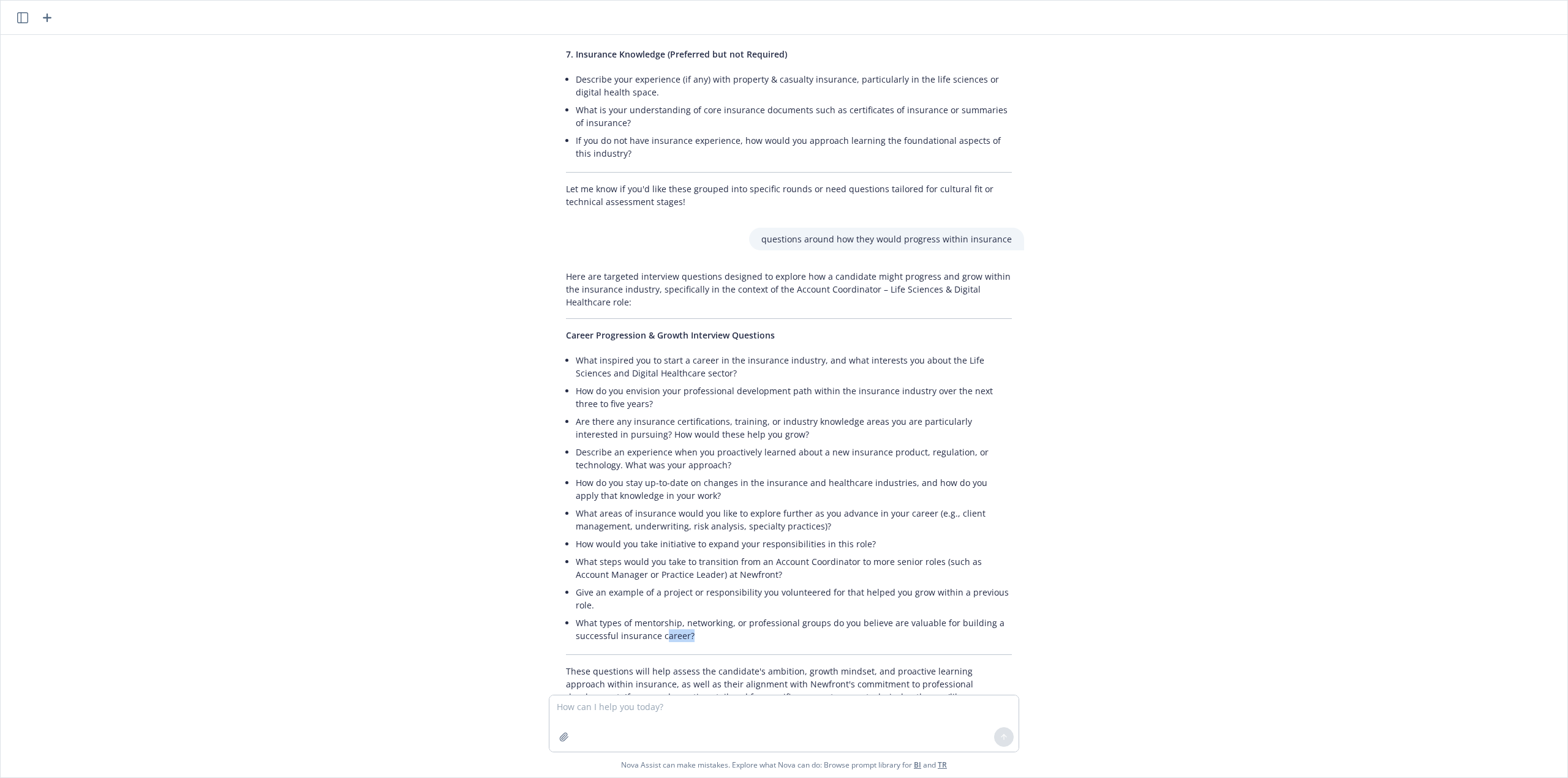
drag, startPoint x: 695, startPoint y: 585, endPoint x: 659, endPoint y: 584, distance: 36.0
click at [659, 614] on li "What types of mentorship, networking, or professional groups do you believe are…" at bounding box center [793, 629] width 436 height 31
click at [747, 553] on li "What steps would you take to transition from an Account Coordinator to more sen…" at bounding box center [793, 568] width 436 height 31
